Goal: Information Seeking & Learning: Check status

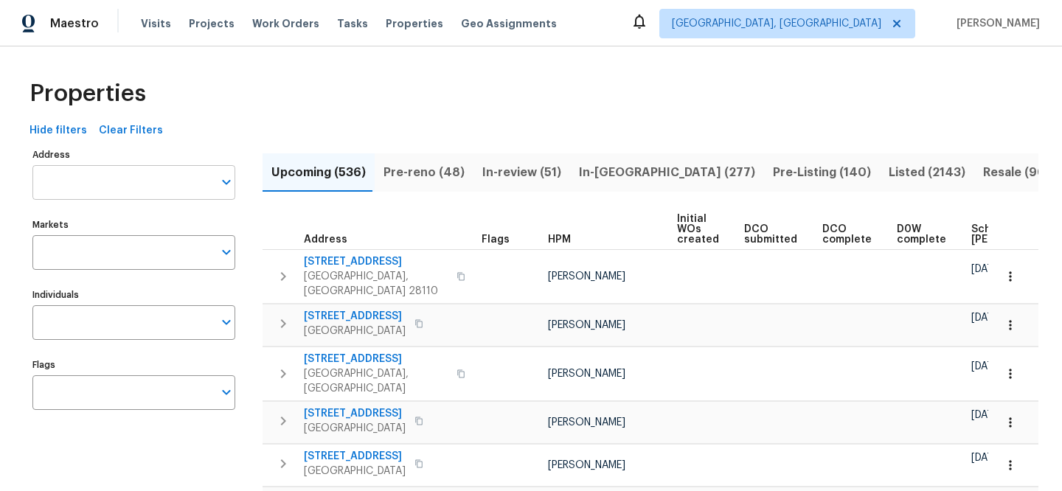
click at [159, 180] on input "Address" at bounding box center [122, 182] width 181 height 35
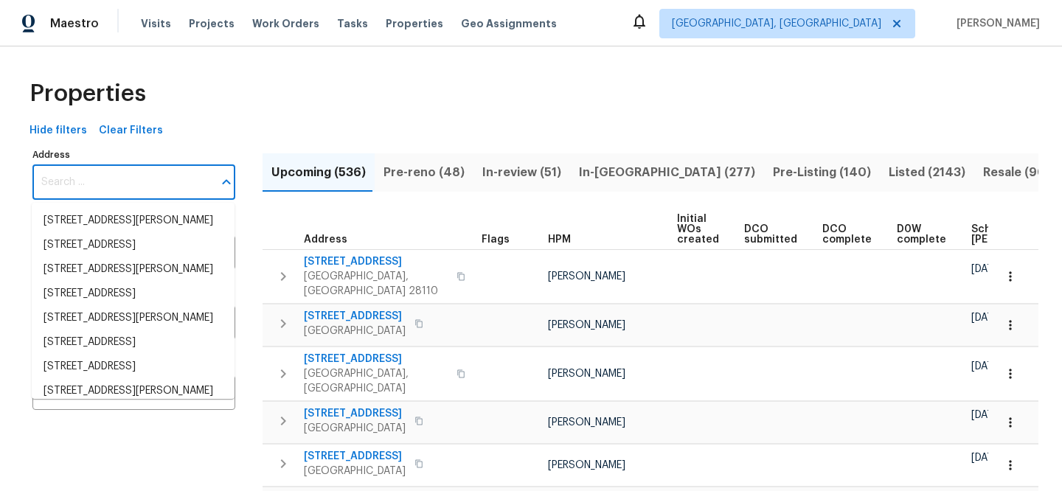
paste input "[STREET_ADDRESS]"
type input "[STREET_ADDRESS]"
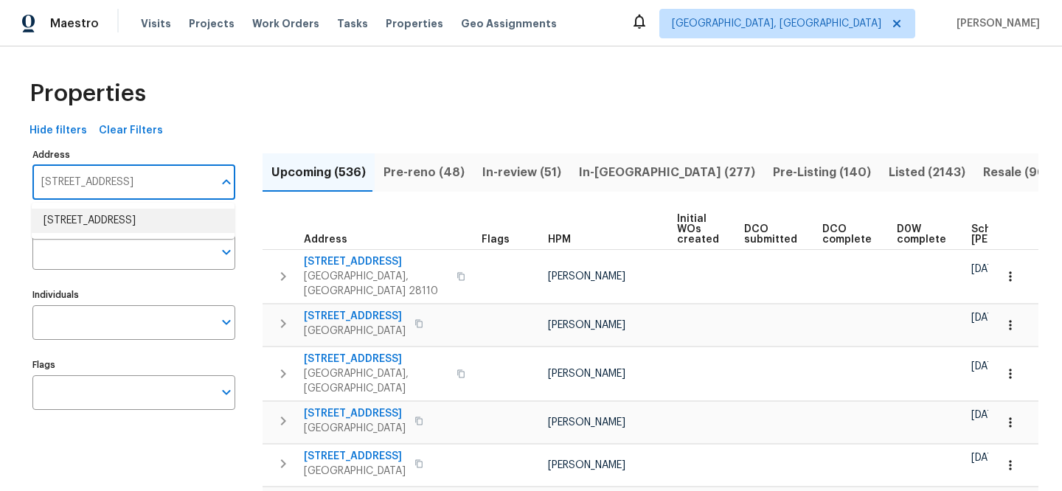
click at [169, 212] on li "[STREET_ADDRESS]" at bounding box center [133, 221] width 203 height 24
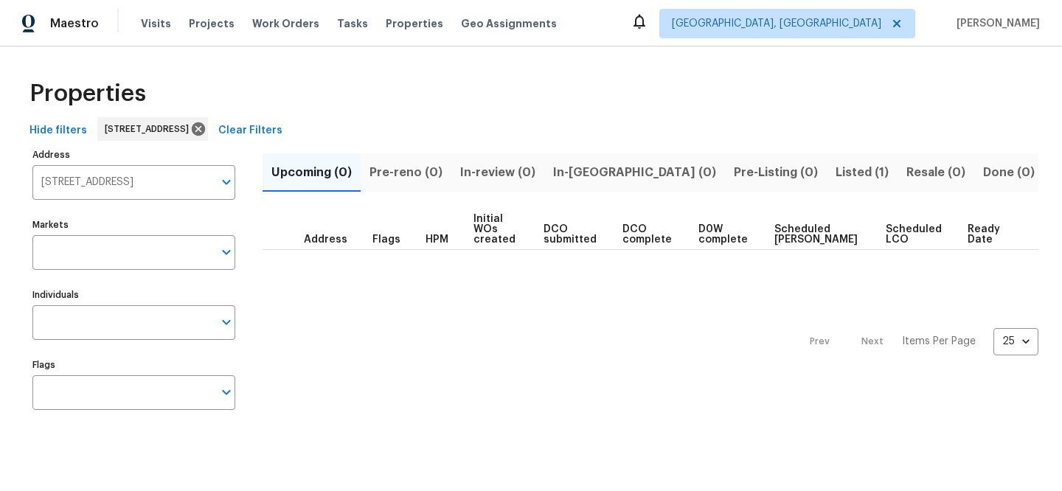
click at [836, 164] on span "Listed (1)" at bounding box center [862, 172] width 53 height 21
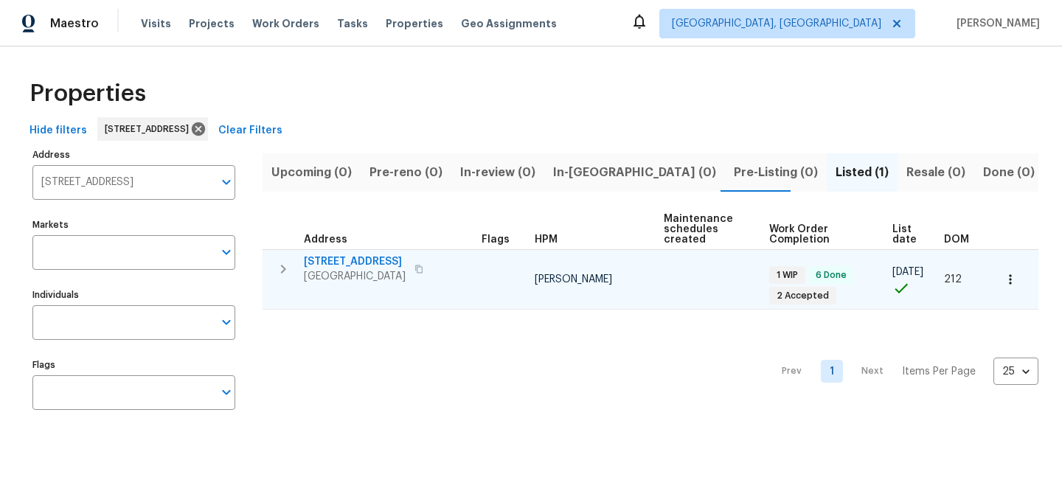
click at [359, 257] on span "[STREET_ADDRESS]" at bounding box center [355, 262] width 102 height 15
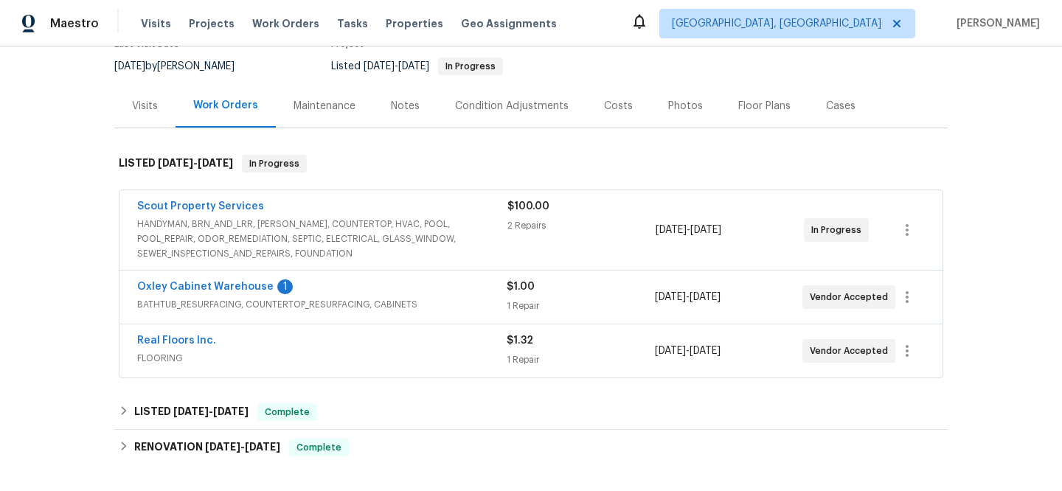
scroll to position [207, 0]
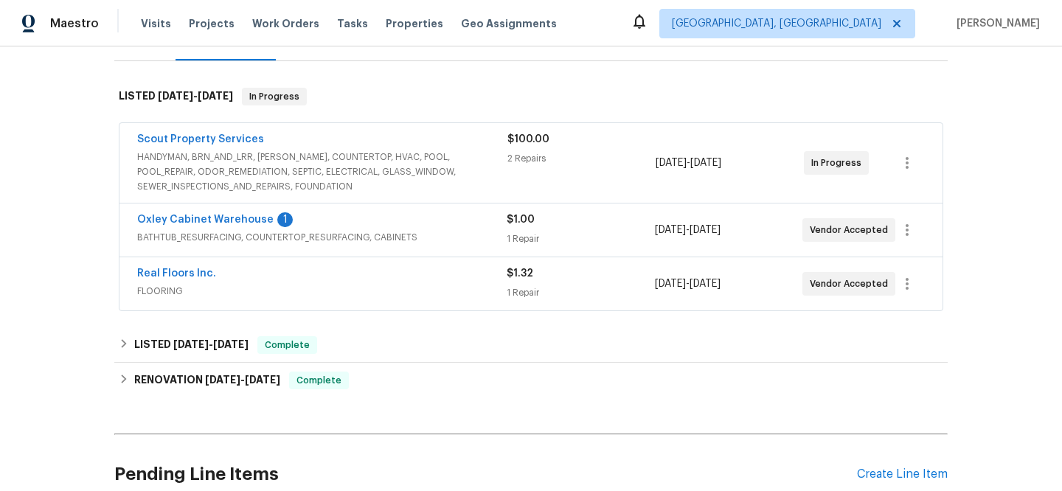
click at [332, 175] on span "HANDYMAN, BRN_AND_LRR, WELLS, COUNTERTOP, HVAC, POOL, POOL_REPAIR, ODOR_REMEDIA…" at bounding box center [322, 172] width 370 height 44
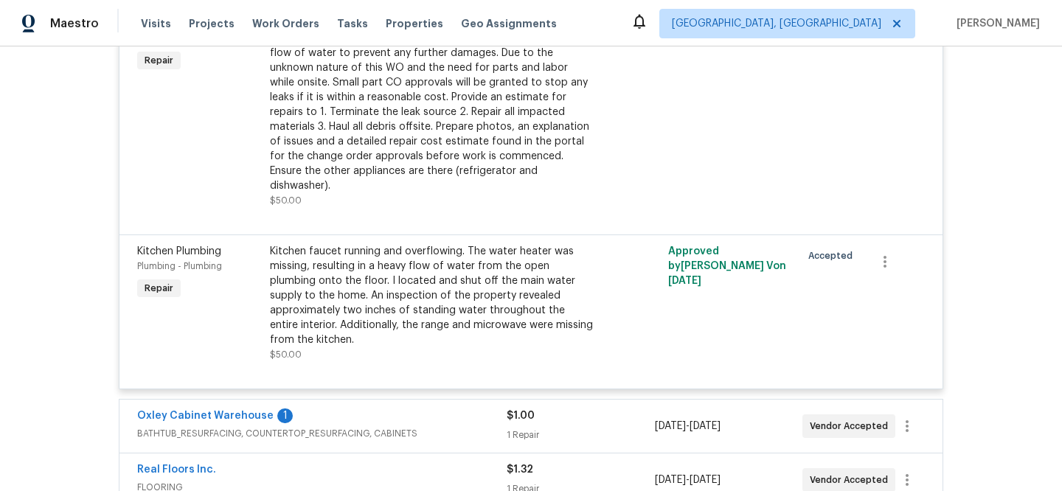
scroll to position [594, 0]
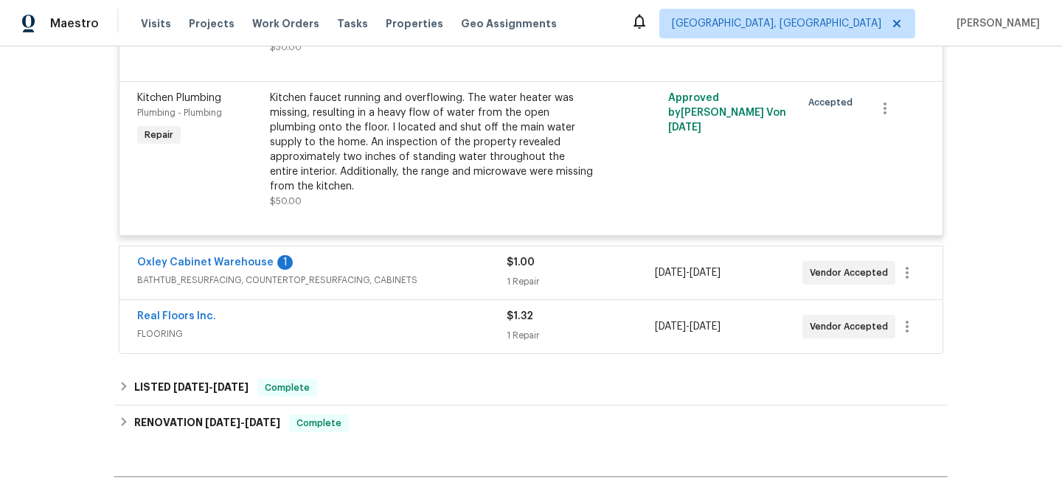
click at [392, 273] on span "BATHTUB_RESURFACING, COUNTERTOP_RESURFACING, CABINETS" at bounding box center [322, 280] width 370 height 15
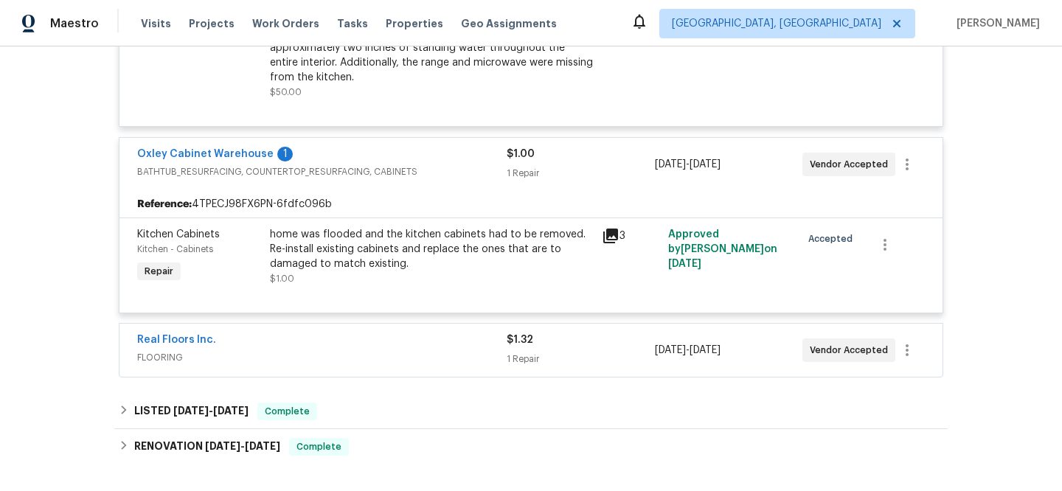
scroll to position [776, 0]
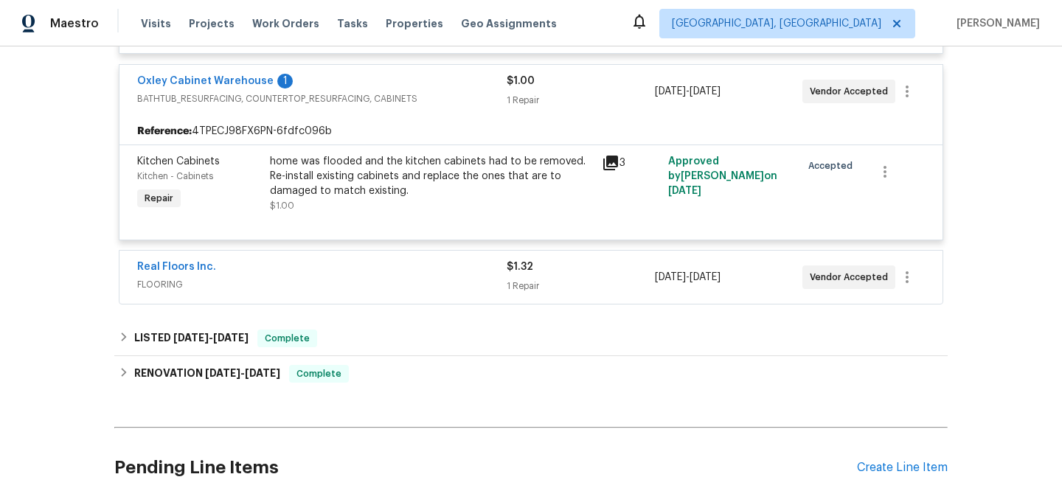
click at [410, 260] on div "Real Floors Inc." at bounding box center [322, 269] width 370 height 18
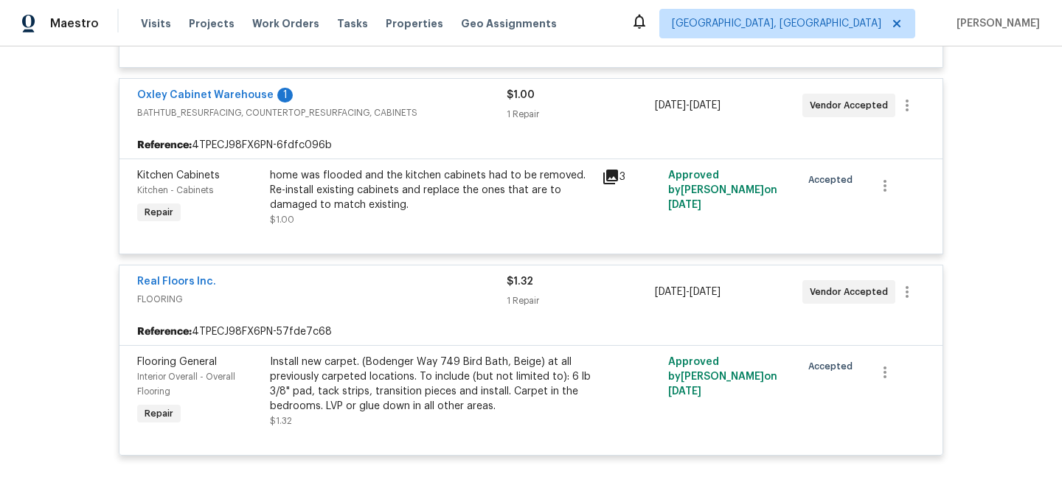
scroll to position [746, 0]
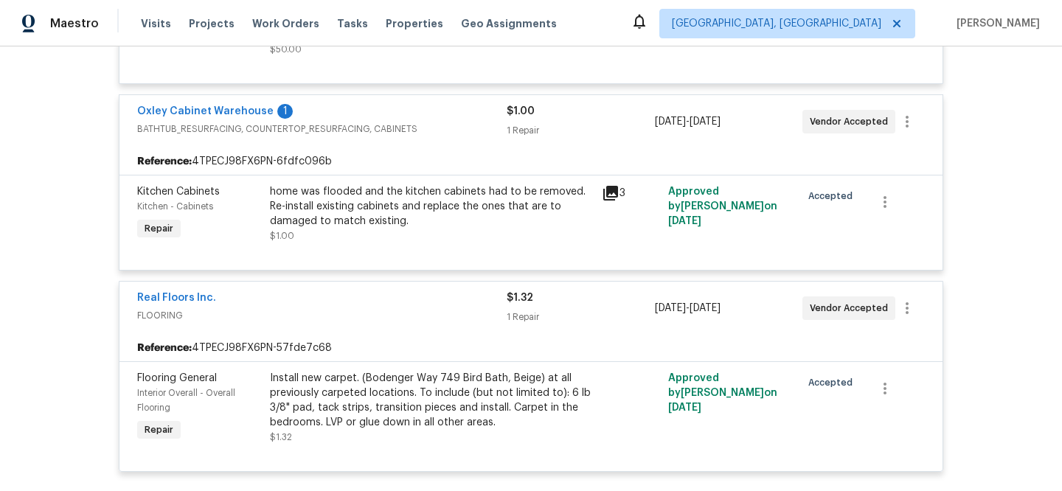
click at [606, 184] on icon at bounding box center [611, 193] width 18 height 18
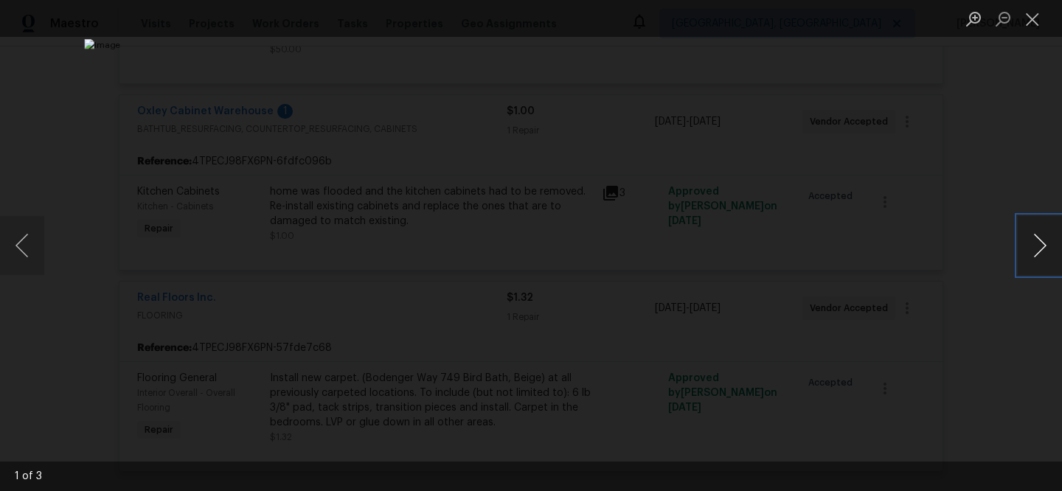
click at [1027, 247] on button "Next image" at bounding box center [1040, 245] width 44 height 59
click at [1040, 17] on button "Close lightbox" at bounding box center [1033, 19] width 30 height 26
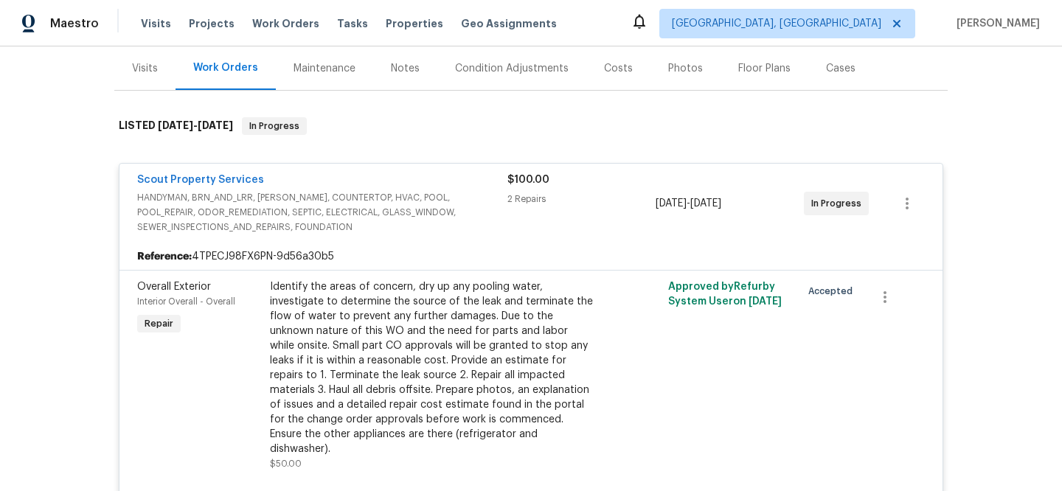
scroll to position [0, 0]
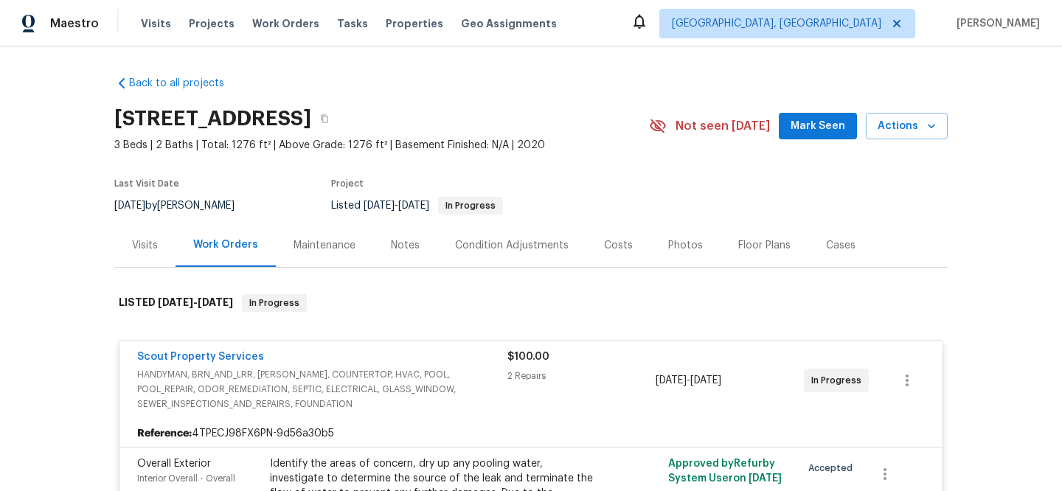
click at [153, 241] on div "Visits" at bounding box center [144, 246] width 61 height 44
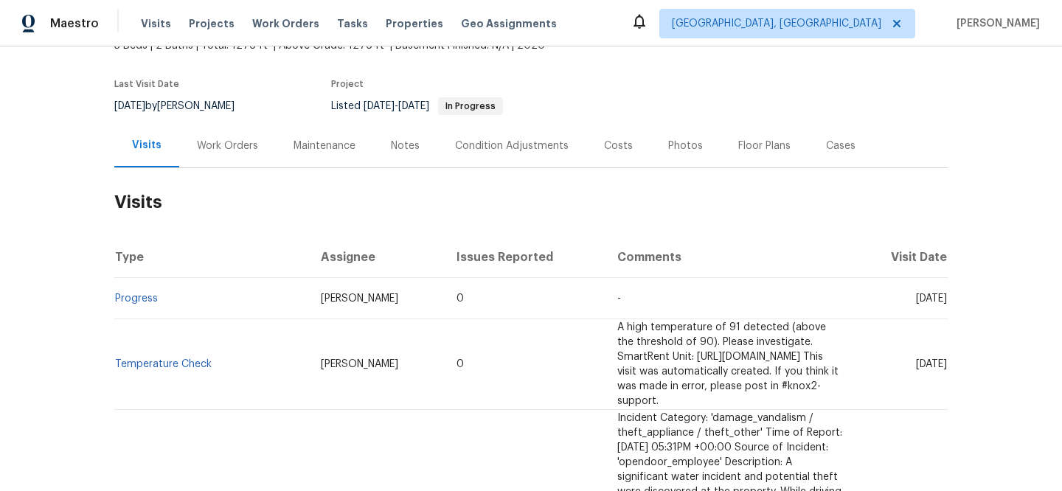
scroll to position [100, 0]
click at [136, 302] on link "Progress" at bounding box center [136, 299] width 43 height 10
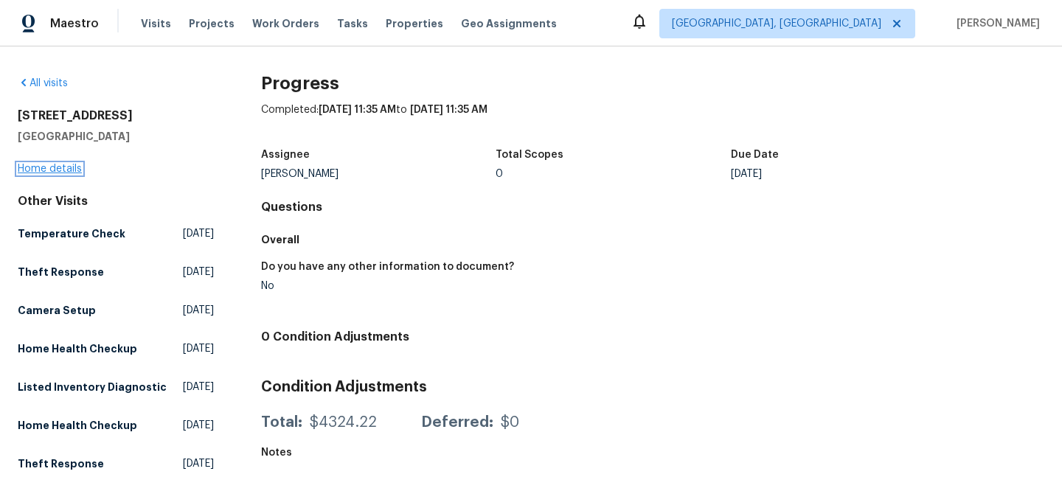
click at [76, 172] on link "Home details" at bounding box center [50, 169] width 64 height 10
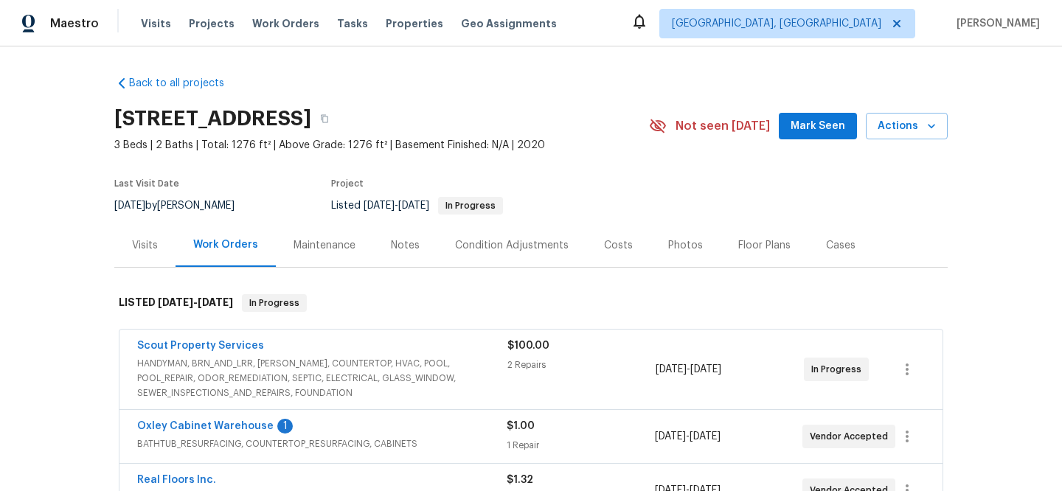
click at [364, 441] on span "BATHTUB_RESURFACING, COUNTERTOP_RESURFACING, CABINETS" at bounding box center [322, 444] width 370 height 15
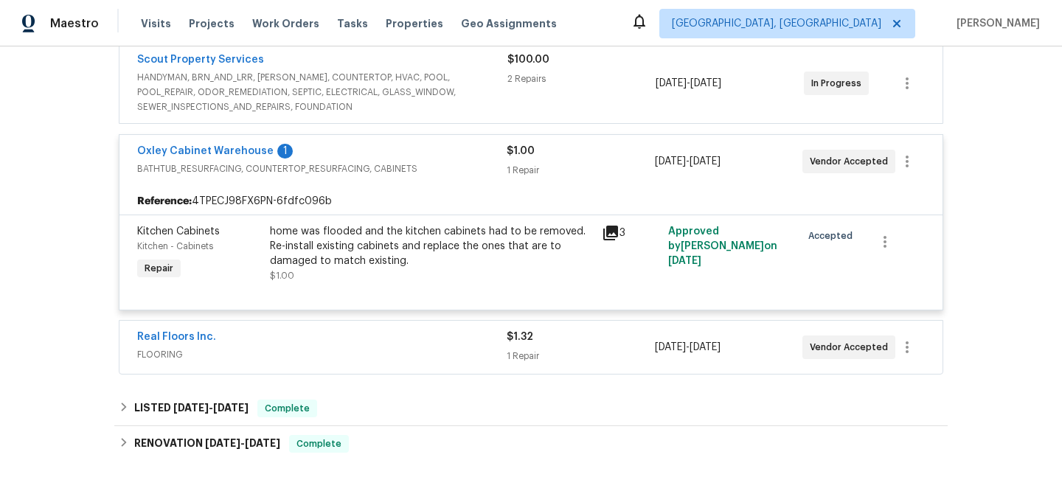
scroll to position [367, 0]
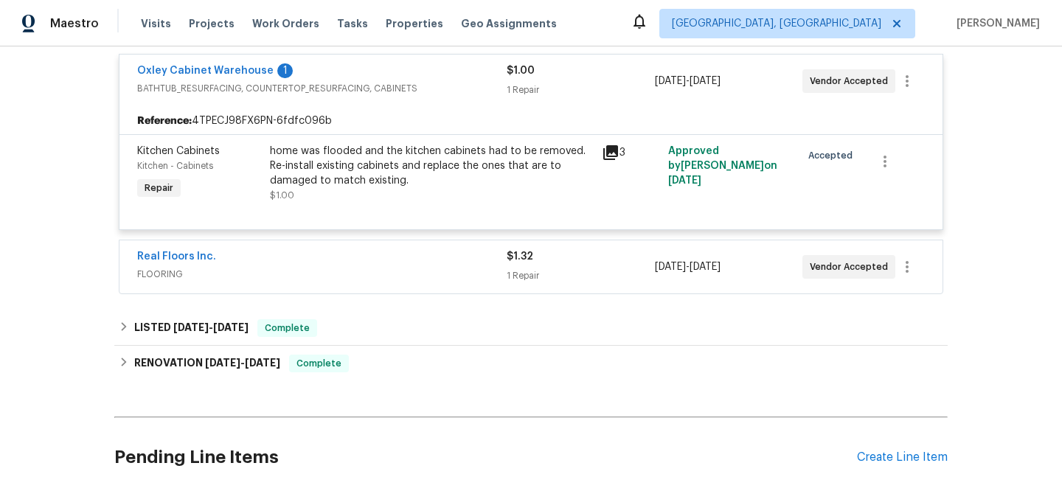
click at [399, 345] on div "Back to all projects 5301 Oak Trail Ln, Jacksonville, FL 32209 3 Beds | 2 Baths…" at bounding box center [531, 107] width 834 height 821
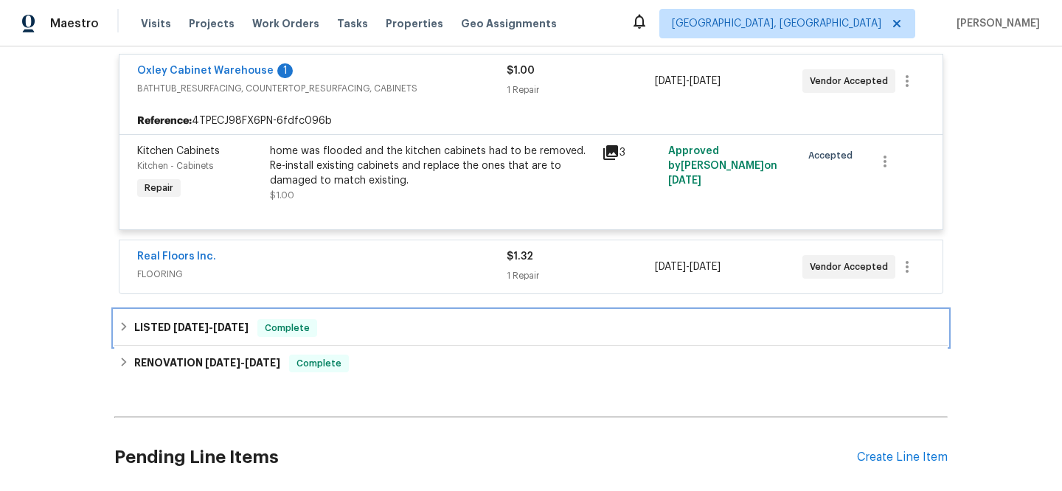
click at [403, 336] on div "LISTED 7/10/25 - 7/16/25 Complete" at bounding box center [531, 328] width 825 height 18
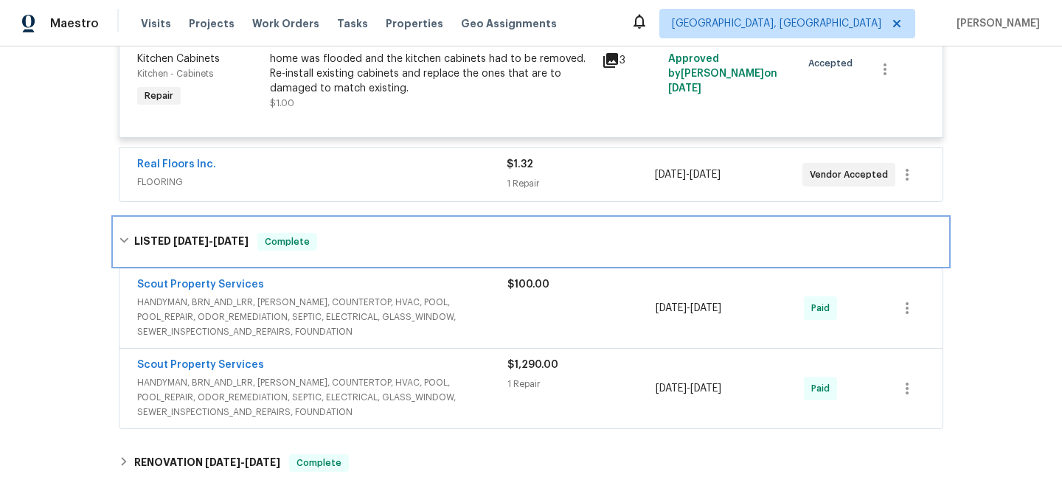
scroll to position [470, 0]
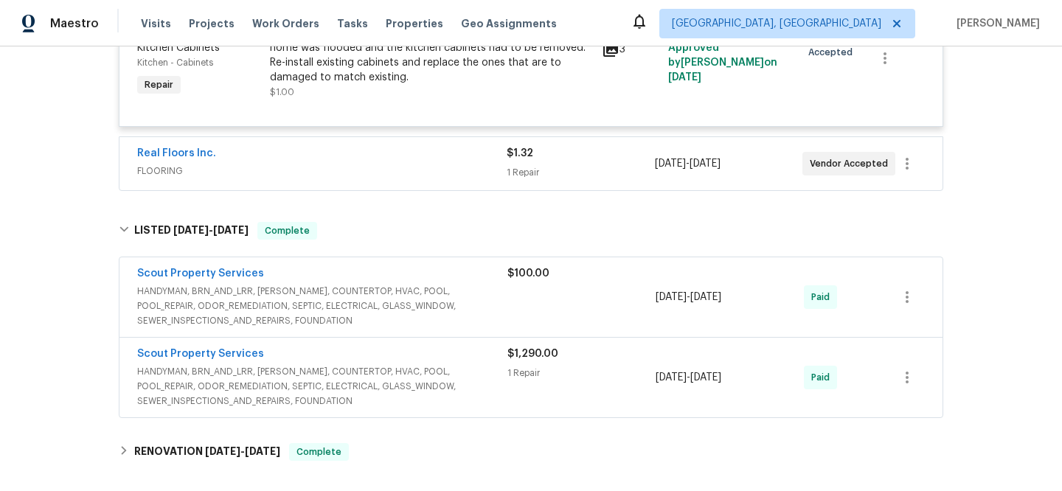
click at [473, 317] on span "HANDYMAN, BRN_AND_LRR, WELLS, COUNTERTOP, HVAC, POOL, POOL_REPAIR, ODOR_REMEDIA…" at bounding box center [322, 306] width 370 height 44
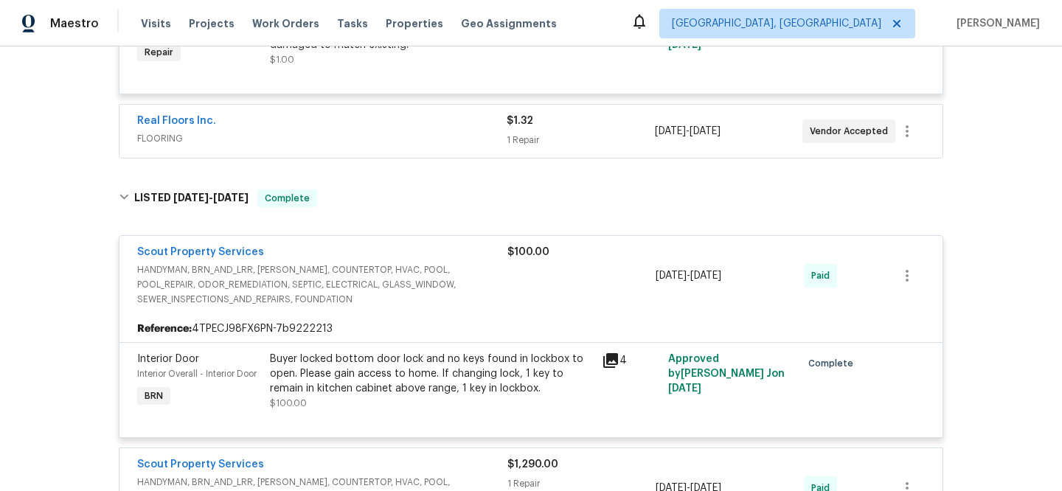
scroll to position [585, 0]
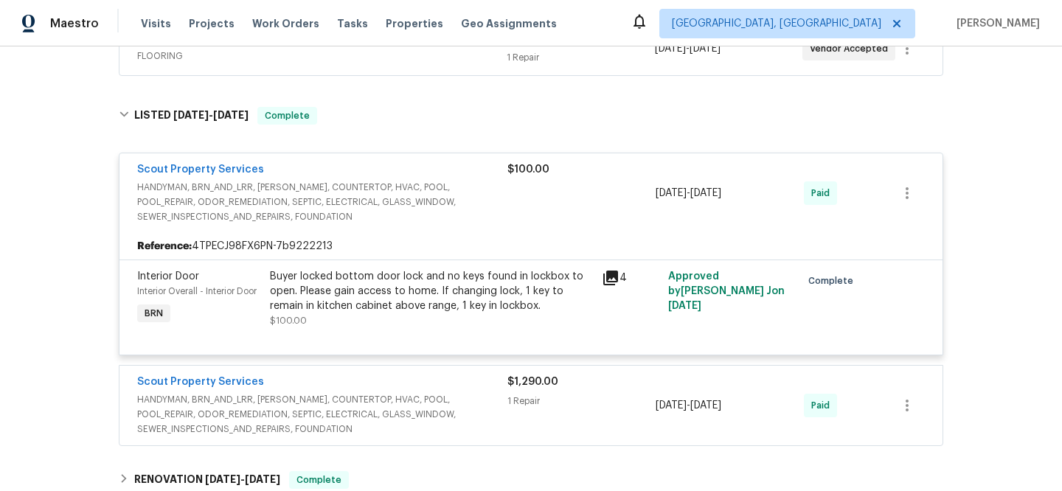
click at [523, 414] on div "$1,290.00 1 Repair" at bounding box center [582, 406] width 148 height 62
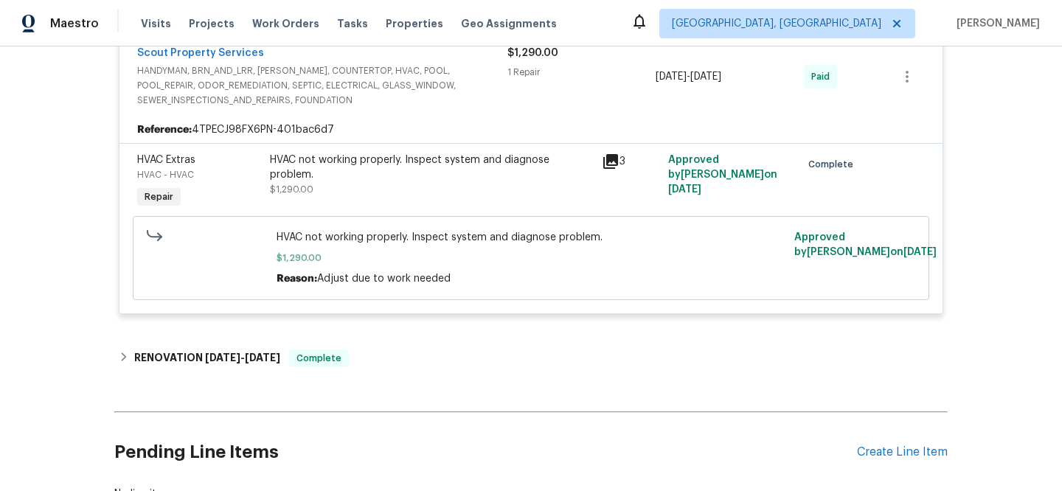
scroll to position [924, 0]
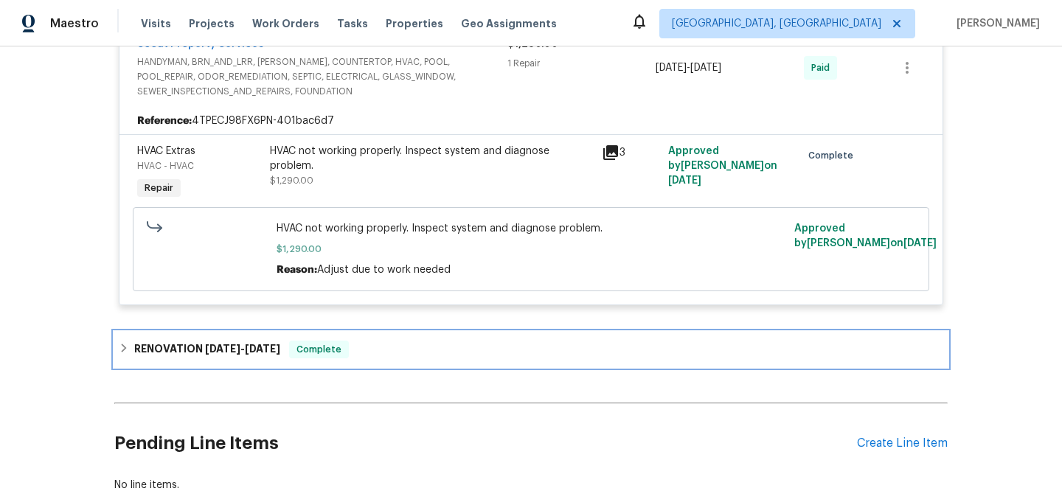
click at [460, 367] on div "RENOVATION 1/21/25 - 1/29/25 Complete" at bounding box center [531, 349] width 834 height 35
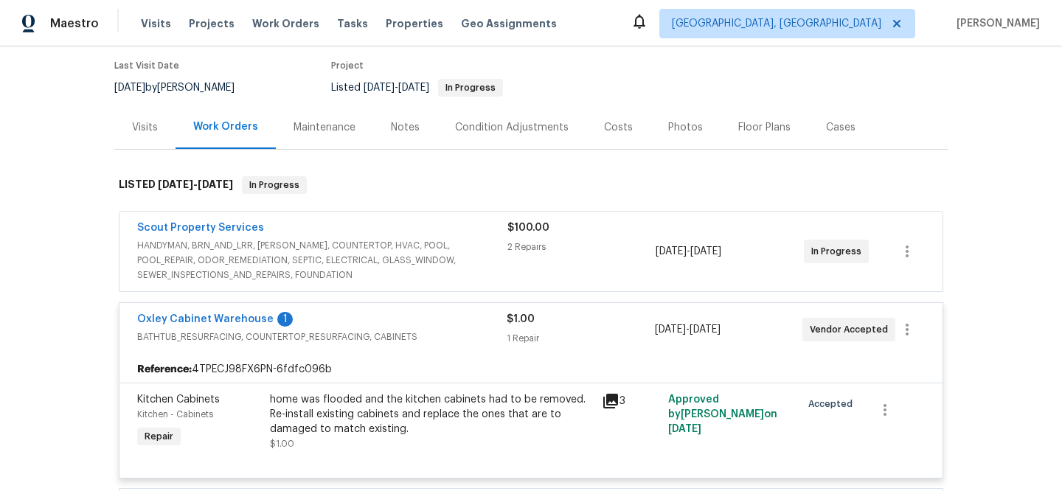
scroll to position [0, 0]
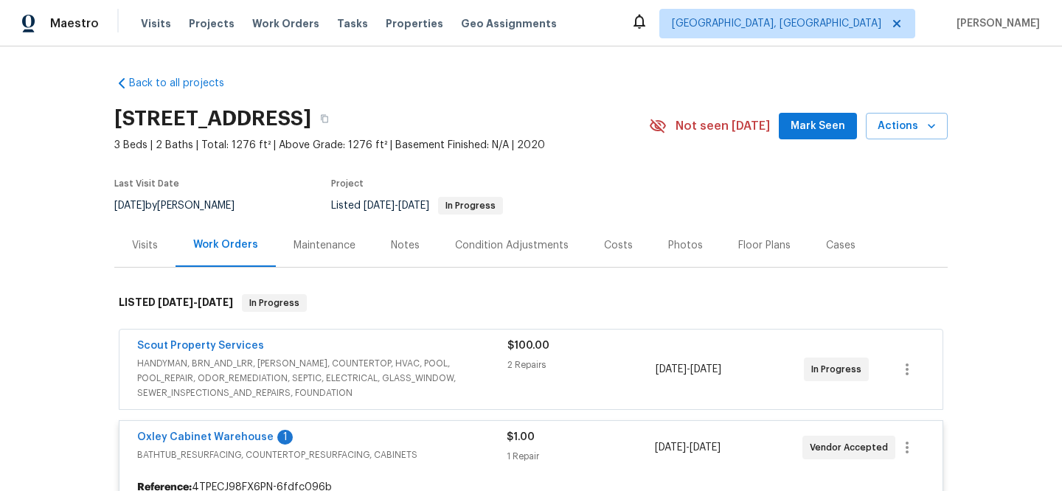
click at [323, 252] on div "Maintenance" at bounding box center [325, 245] width 62 height 15
